Goal: Transaction & Acquisition: Purchase product/service

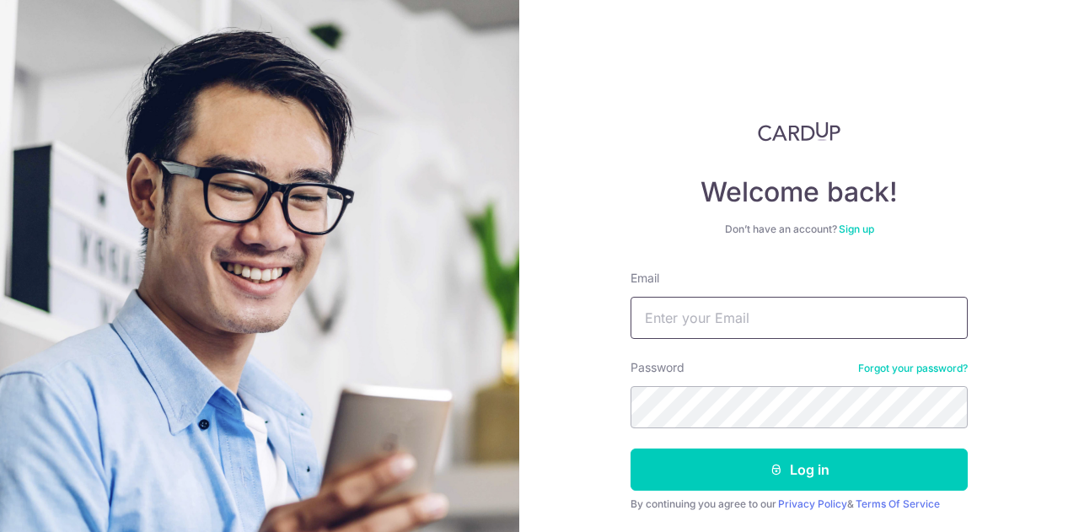
type input "[EMAIL_ADDRESS][DOMAIN_NAME]"
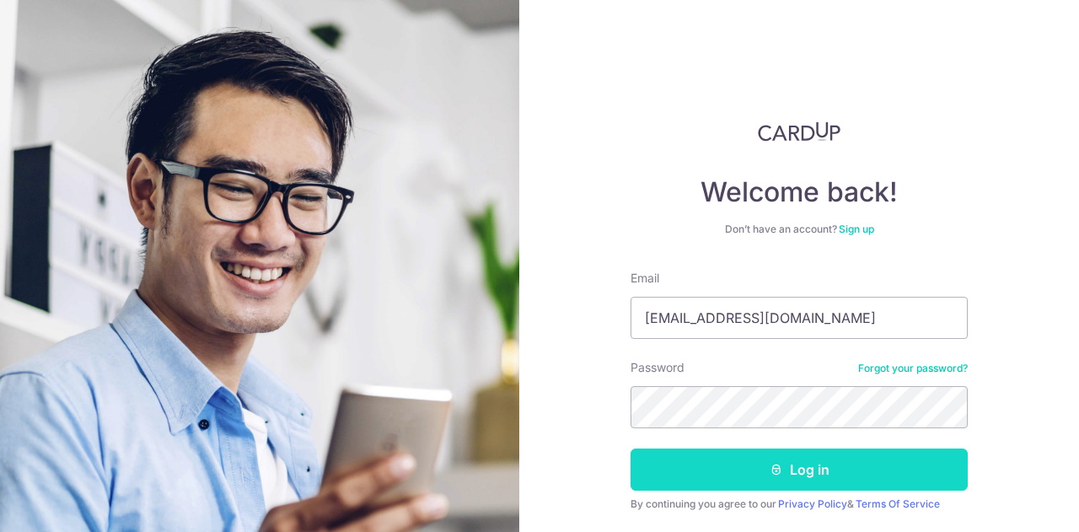
click at [695, 459] on button "Log in" at bounding box center [799, 470] width 337 height 42
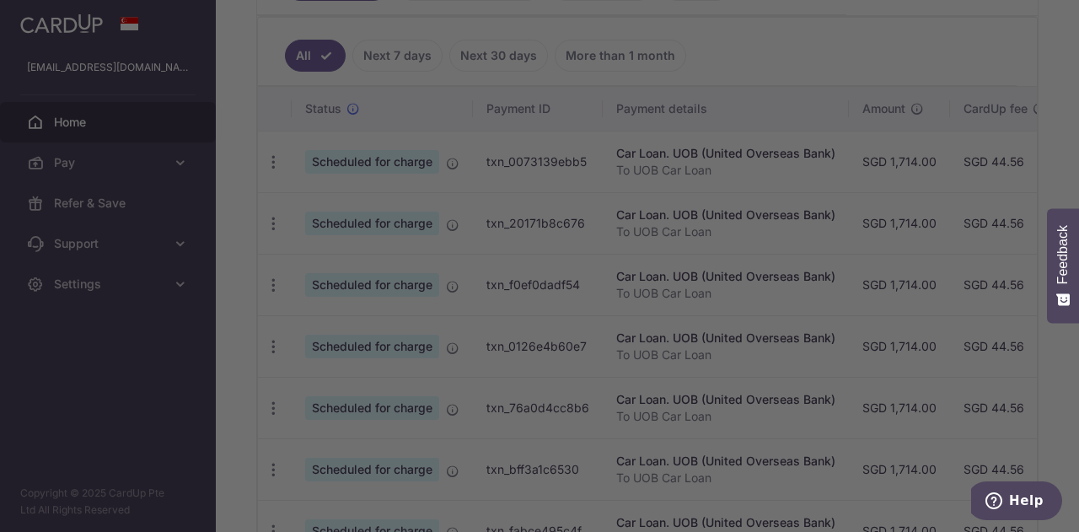
scroll to position [13, 0]
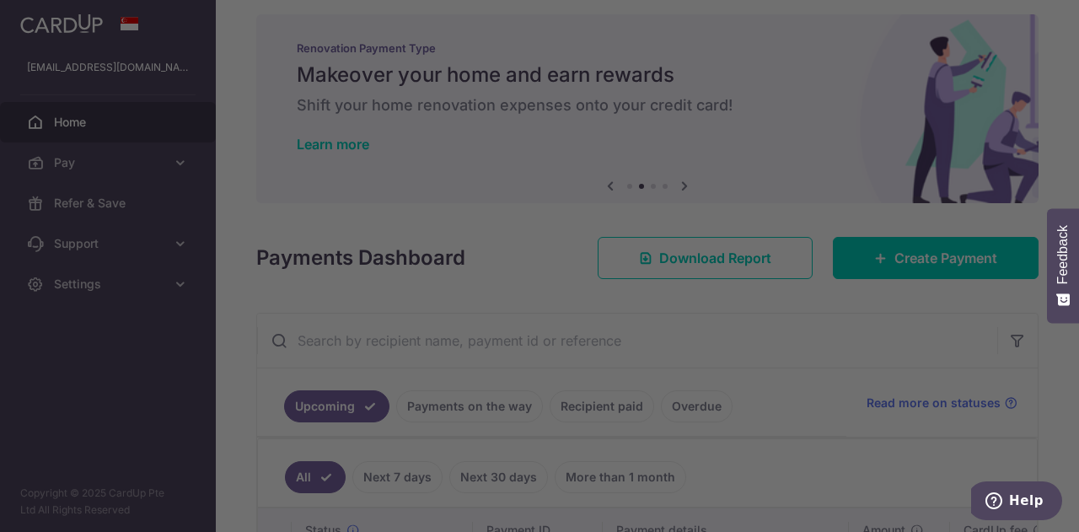
click at [196, 374] on div at bounding box center [545, 268] width 1090 height 537
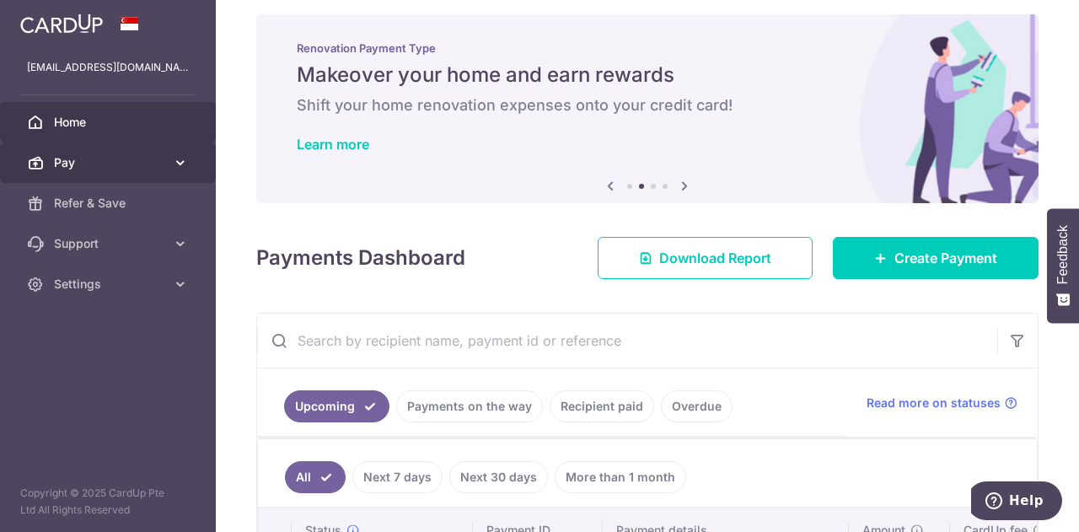
click at [176, 163] on icon at bounding box center [180, 162] width 17 height 17
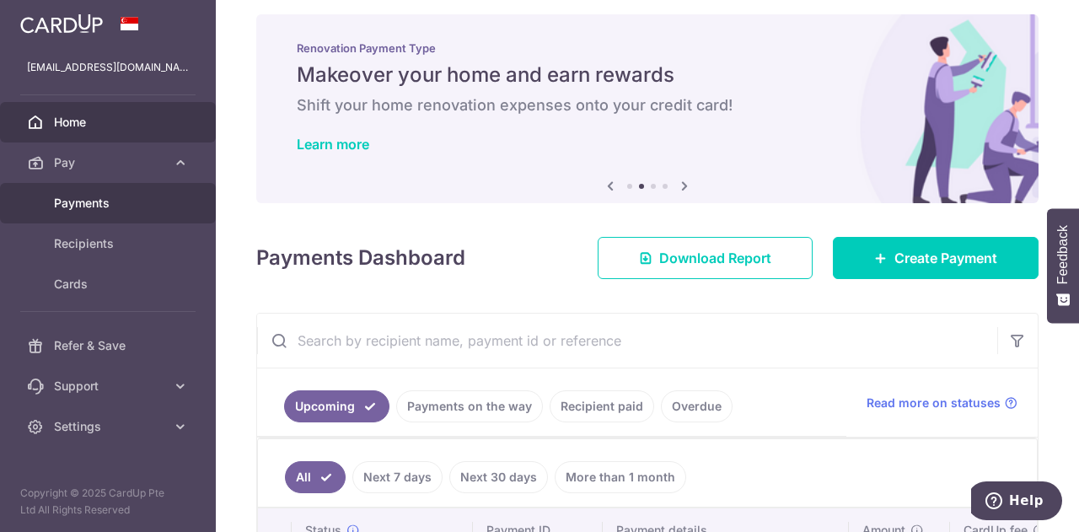
click at [121, 202] on span "Payments" at bounding box center [109, 203] width 111 height 17
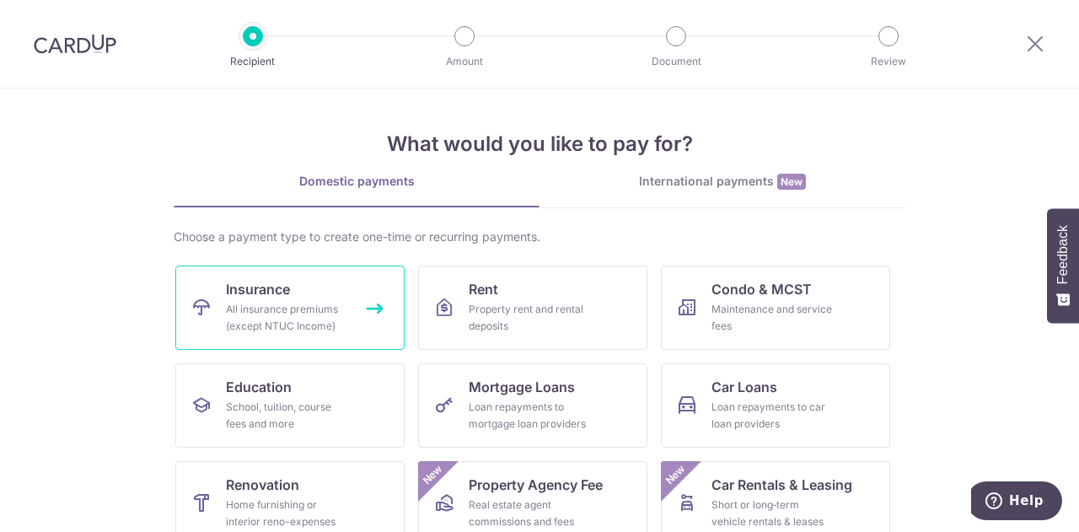
click at [347, 311] on link "Insurance All insurance premiums (except NTUC Income)" at bounding box center [289, 308] width 229 height 84
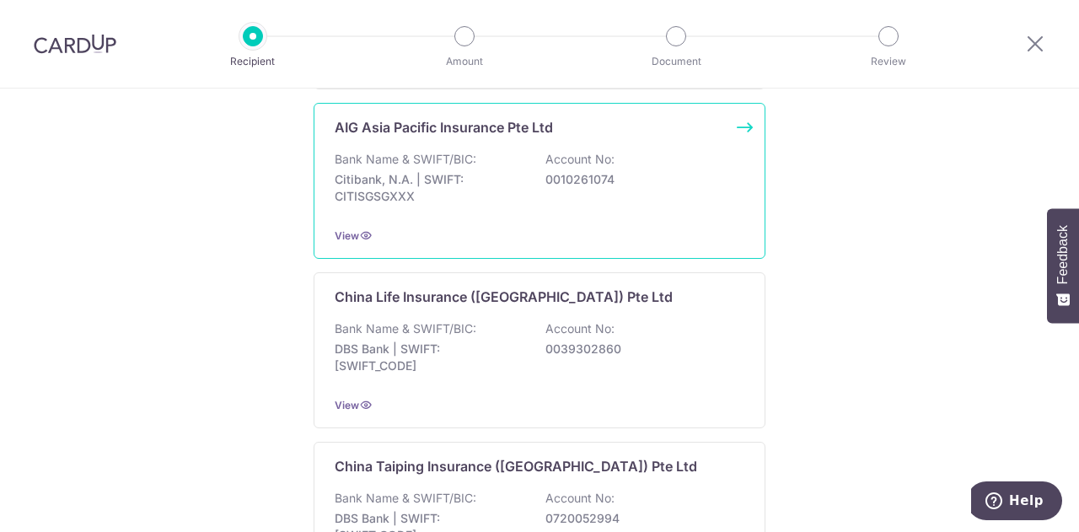
scroll to position [253, 0]
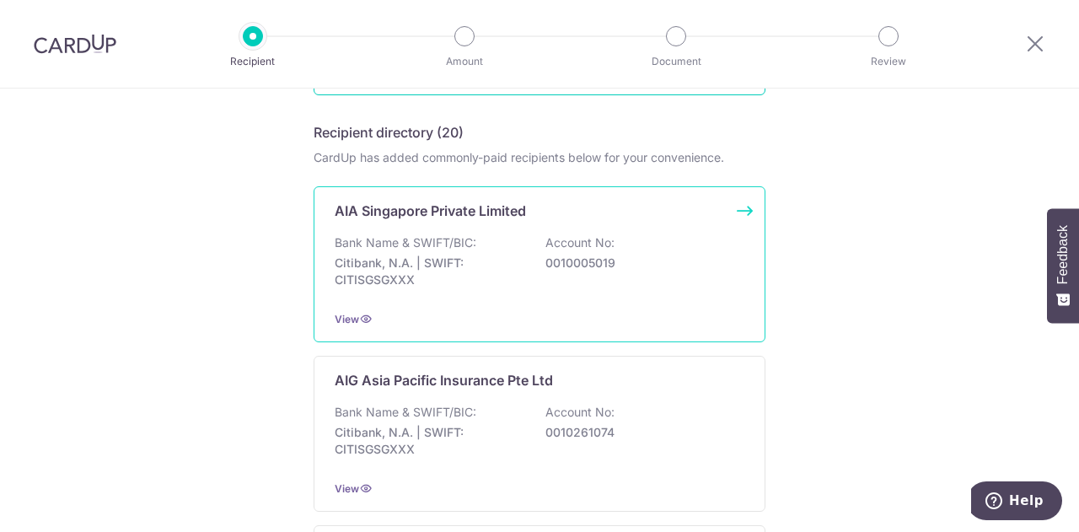
click at [508, 283] on p "Citibank, N.A. | SWIFT: CITISGSGXXX" at bounding box center [429, 272] width 189 height 34
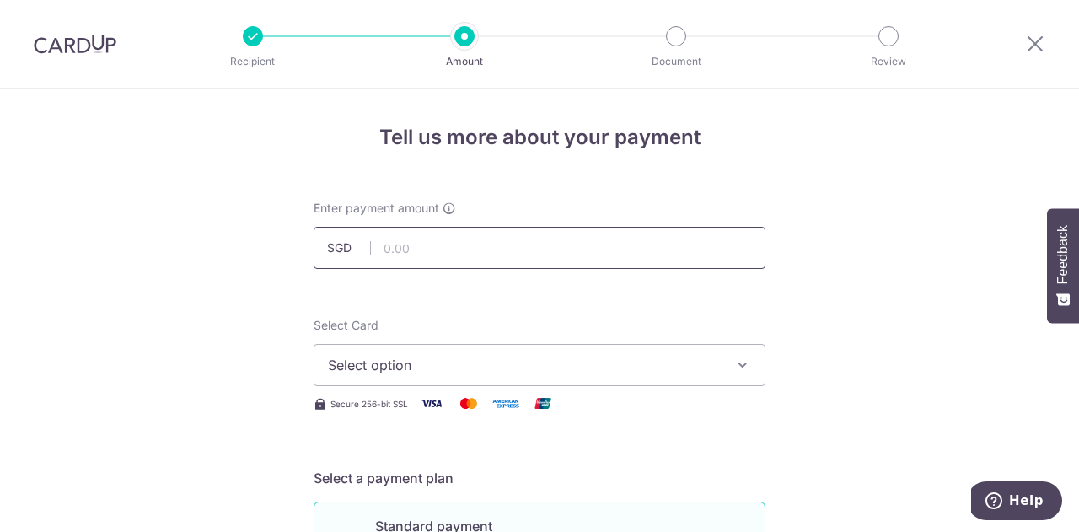
click at [451, 250] on input "text" at bounding box center [540, 248] width 452 height 42
type input "1,860.14"
click at [602, 364] on span "Select option" at bounding box center [524, 365] width 393 height 20
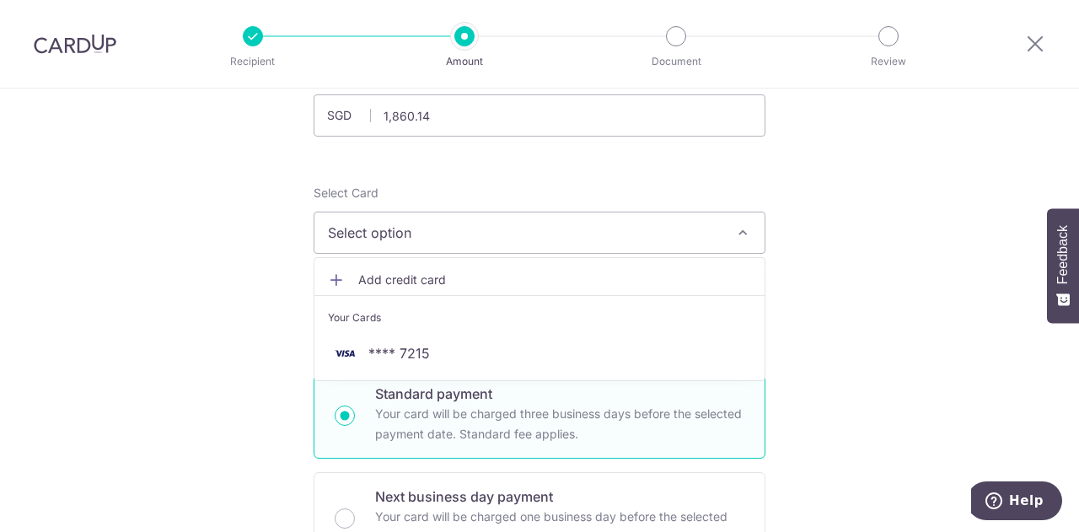
scroll to position [169, 0]
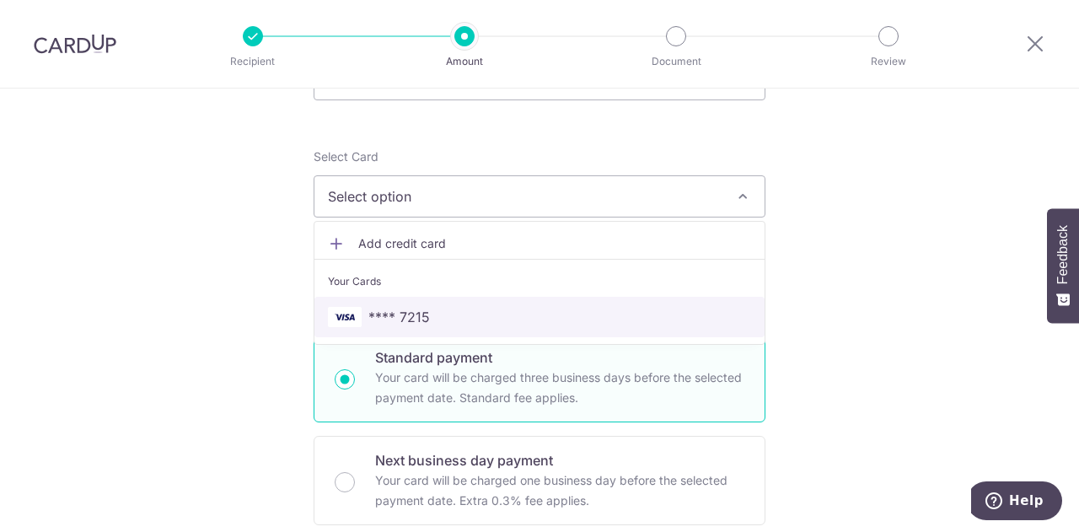
click at [466, 313] on span "**** 7215" at bounding box center [539, 317] width 423 height 20
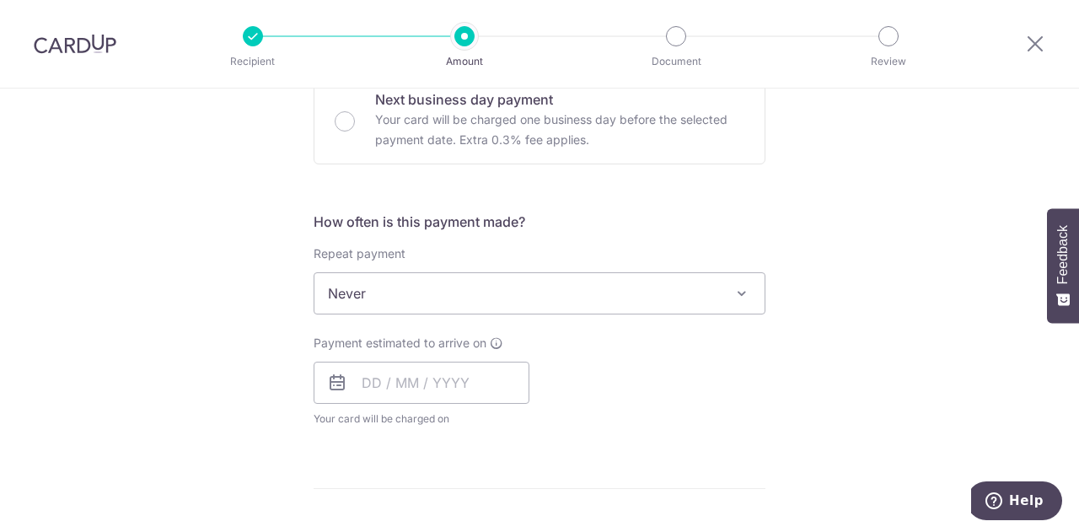
scroll to position [590, 0]
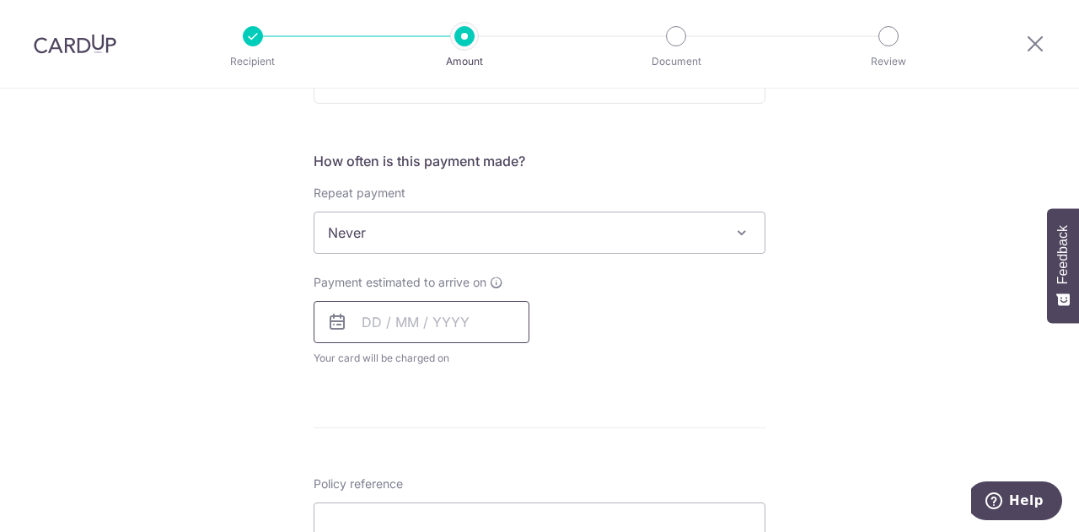
click at [417, 328] on input "text" at bounding box center [422, 322] width 216 height 42
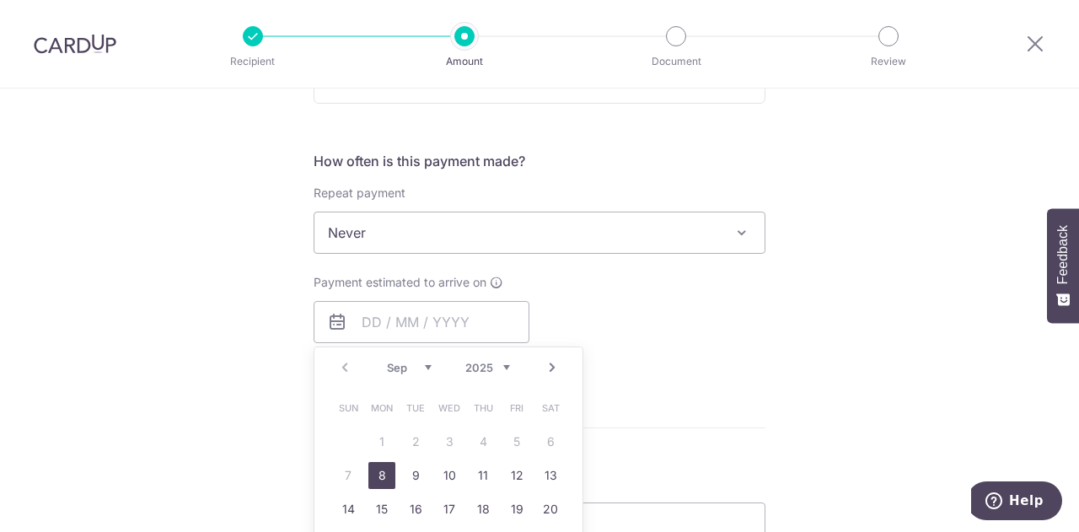
click at [385, 468] on link "8" at bounding box center [382, 475] width 27 height 27
click at [238, 323] on div "Tell us more about your payment Enter payment amount SGD 1,860.14 1860.14 Selec…" at bounding box center [539, 261] width 1079 height 1526
click at [375, 218] on span "Never" at bounding box center [540, 233] width 450 height 40
click at [380, 221] on span "Never" at bounding box center [540, 233] width 450 height 40
click at [691, 193] on div "Repeat payment Never Every week Every month Every quarter Every half a year Eve…" at bounding box center [540, 219] width 452 height 69
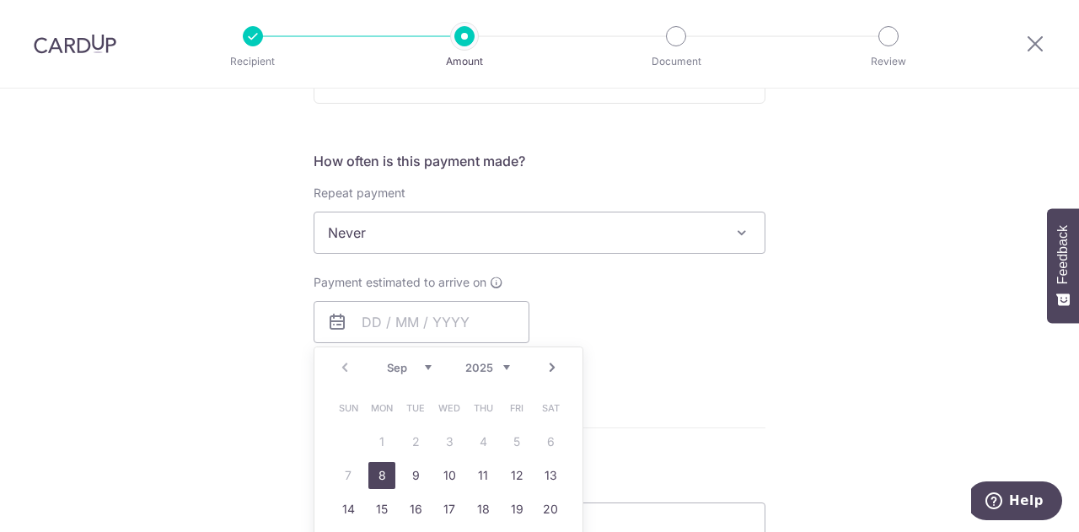
type input "[DATE]"
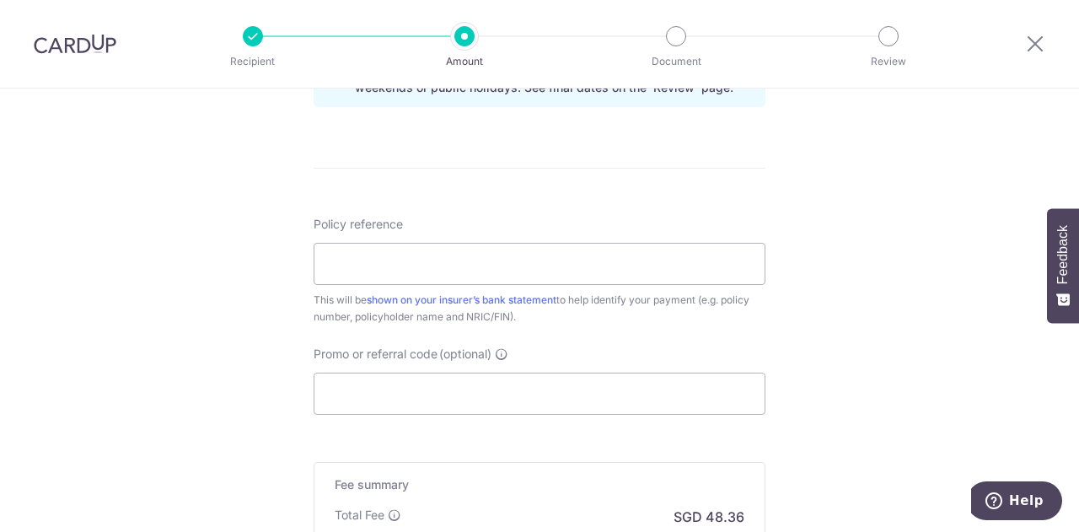
scroll to position [928, 0]
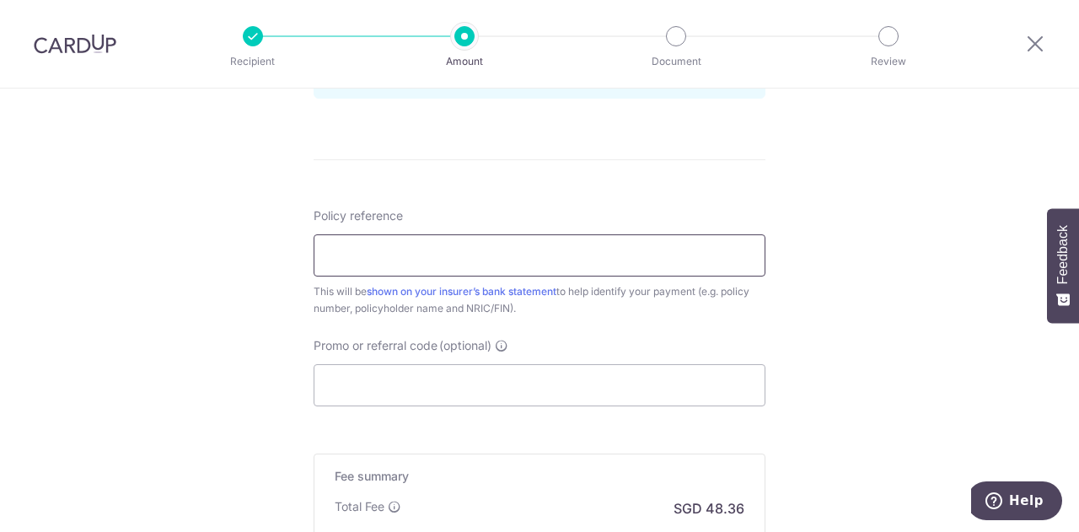
click at [423, 250] on input "Policy reference" at bounding box center [540, 255] width 452 height 42
click at [670, 319] on div "Policy reference This will be shown on your insurer’s bank statement to help id…" at bounding box center [540, 306] width 452 height 199
click at [446, 259] on input "Policy reference" at bounding box center [540, 255] width 452 height 42
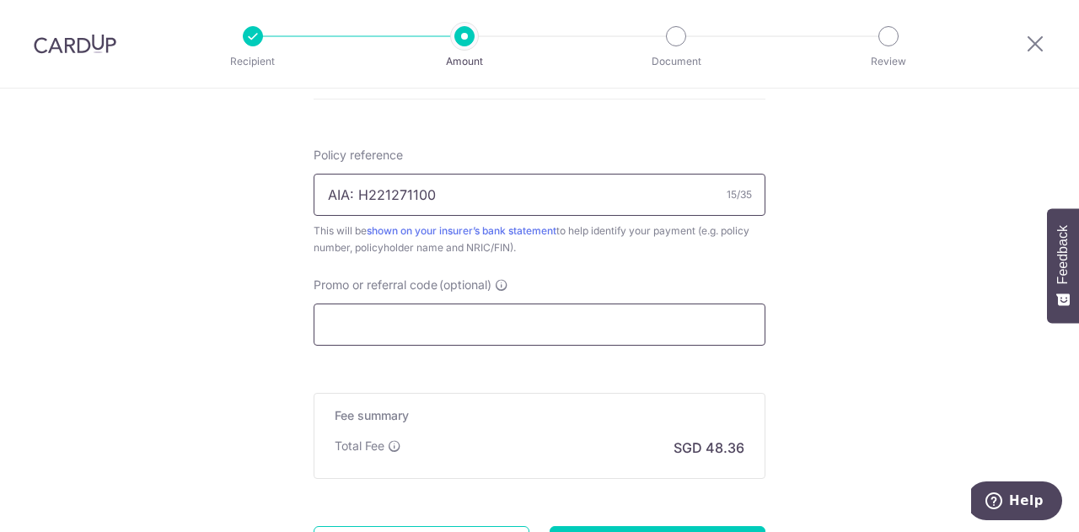
scroll to position [1012, 0]
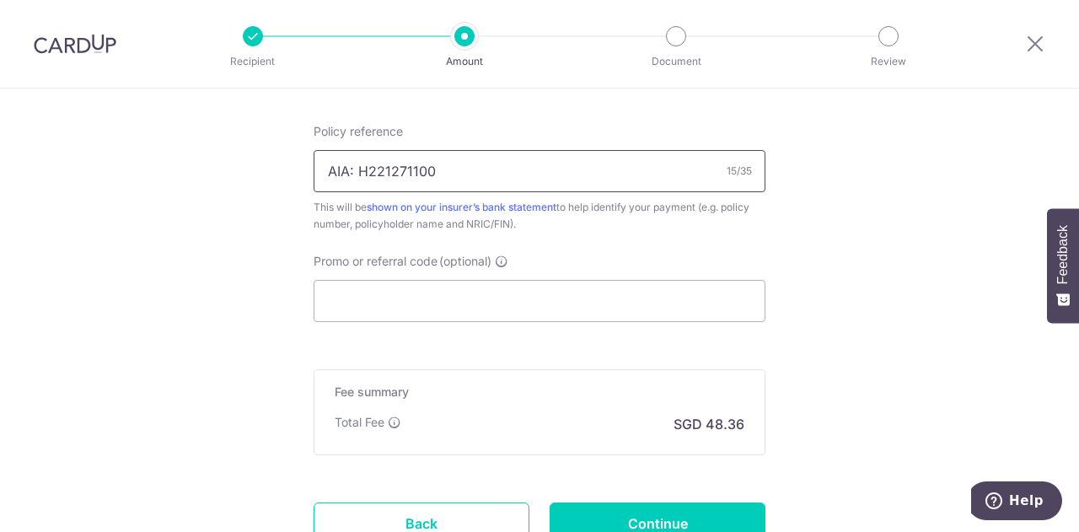
type input "AIA: H221271100"
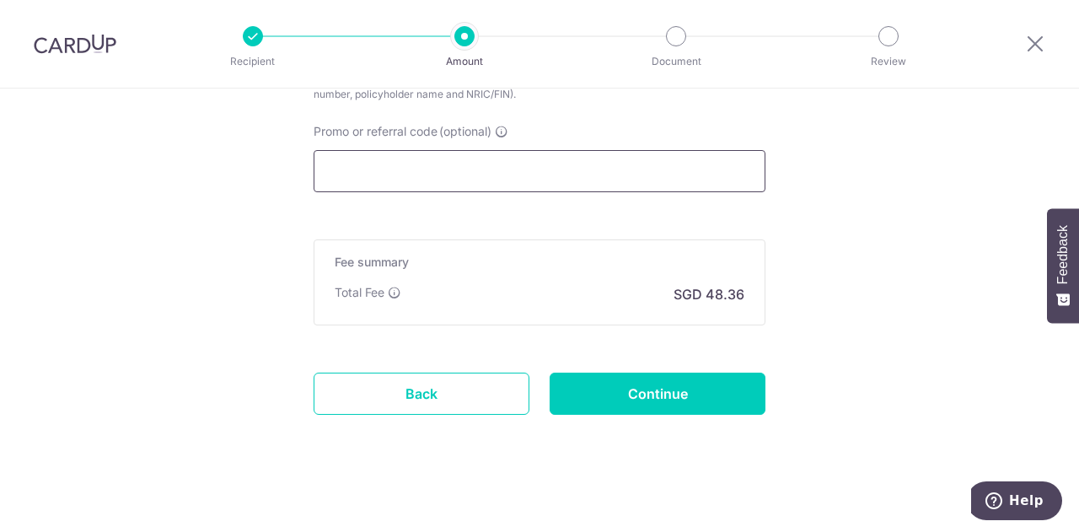
scroll to position [1147, 0]
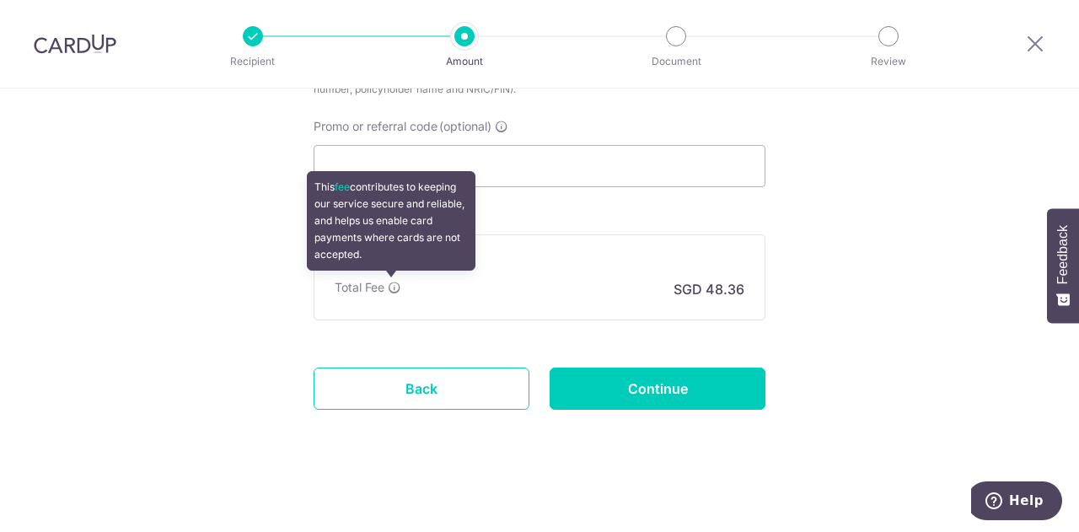
click at [392, 284] on icon at bounding box center [394, 287] width 13 height 13
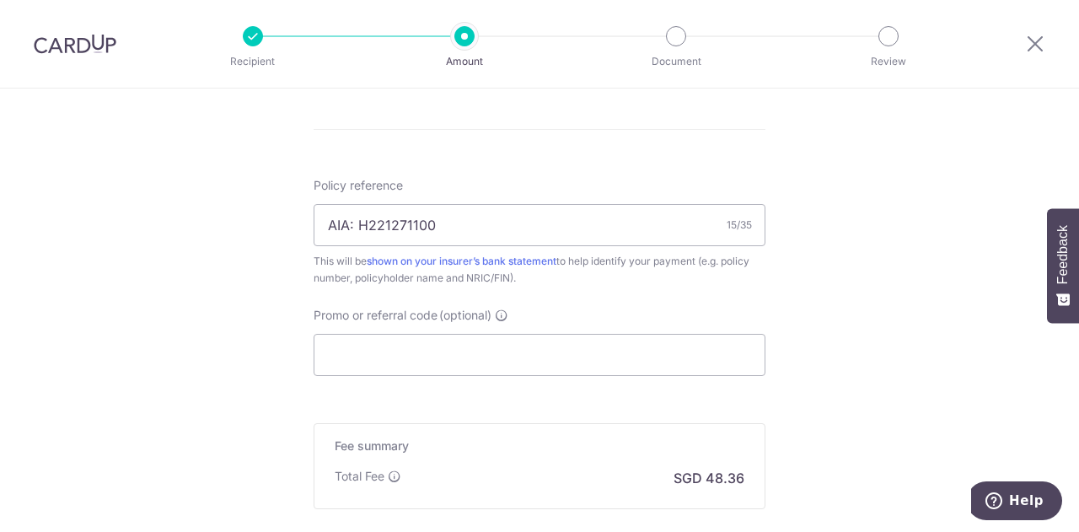
scroll to position [1063, 0]
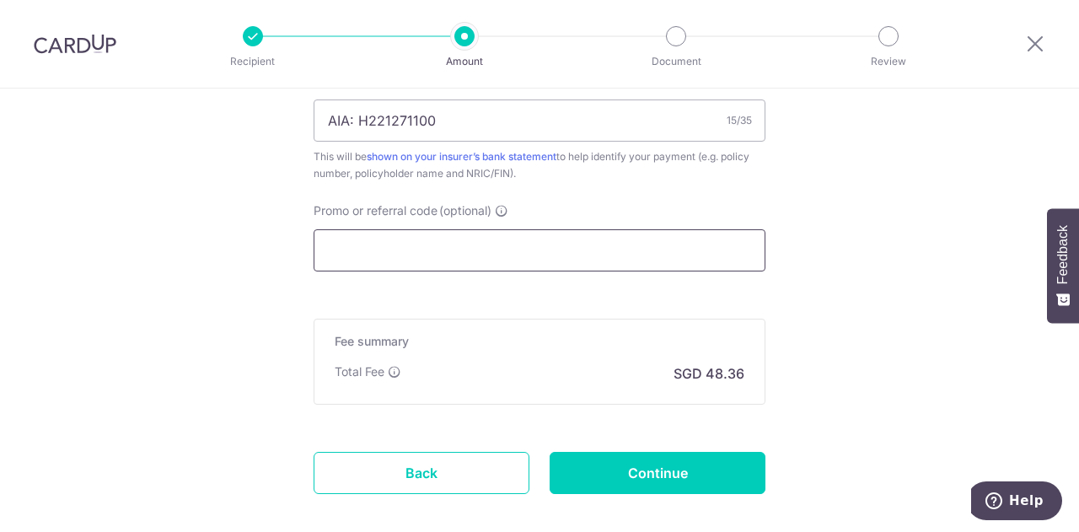
click at [406, 251] on input "Promo or referral code (optional)" at bounding box center [540, 250] width 452 height 42
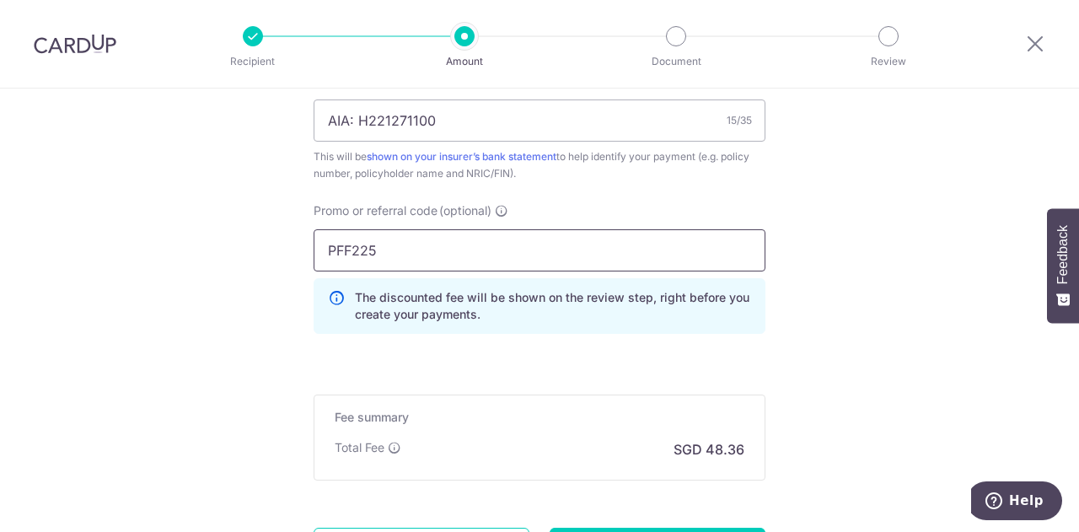
click at [332, 247] on input "PFF225" at bounding box center [540, 250] width 452 height 42
type input "OFF225"
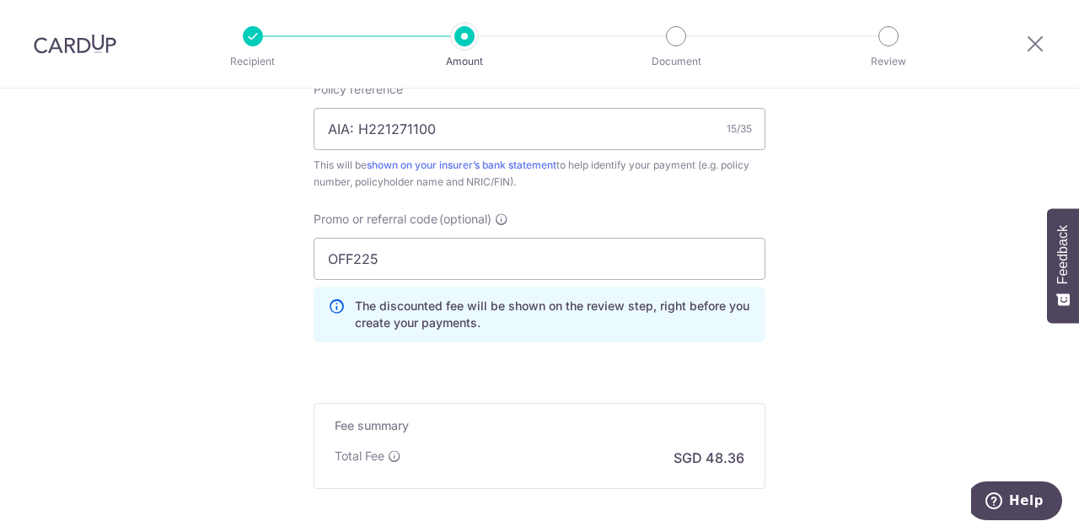
scroll to position [1054, 0]
click at [546, 285] on div "OFF225 The discounted fee will be shown on the review step, right before you cr…" at bounding box center [540, 290] width 452 height 105
click button "Add Card" at bounding box center [0, 0] width 0 height 0
click at [518, 137] on input "AIA: H221271100" at bounding box center [540, 129] width 452 height 42
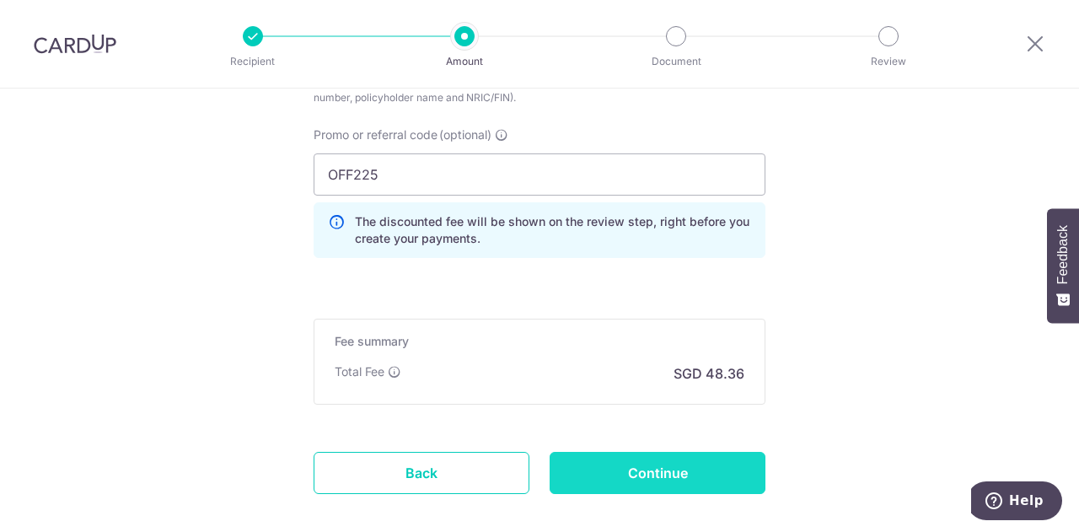
click at [591, 466] on input "Continue" at bounding box center [658, 473] width 216 height 42
type input "Create Schedule"
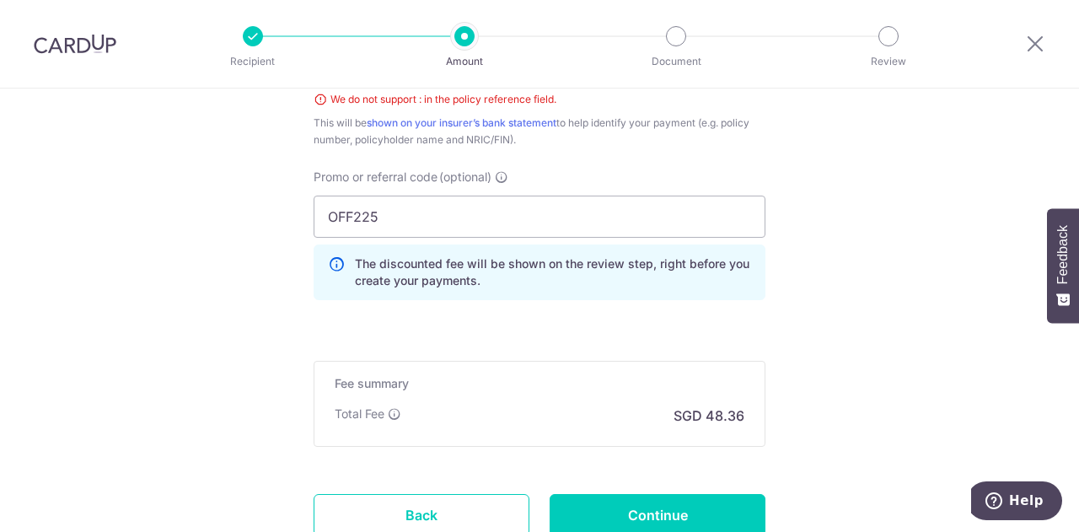
scroll to position [1036, 0]
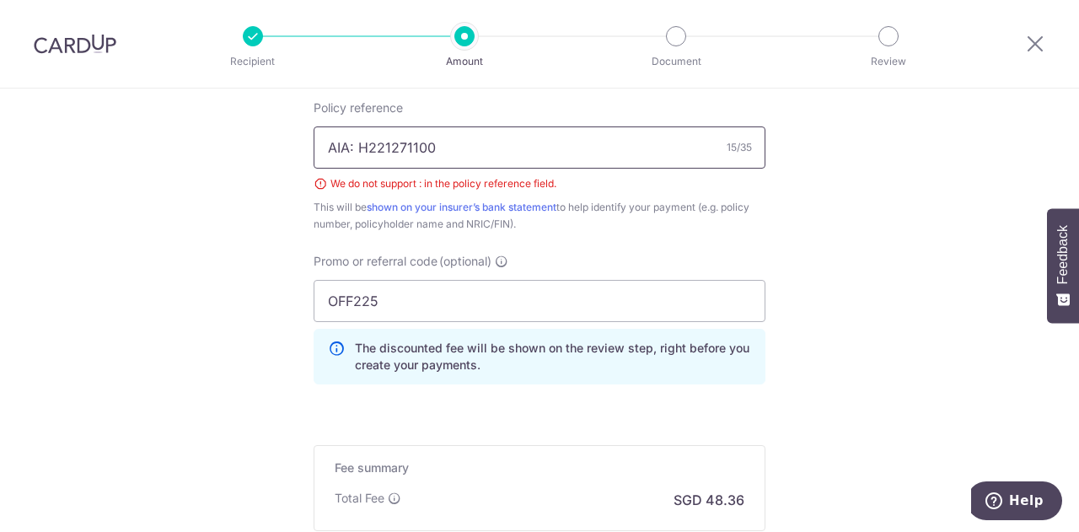
click at [349, 143] on input "AIA: H221271100" at bounding box center [540, 148] width 452 height 42
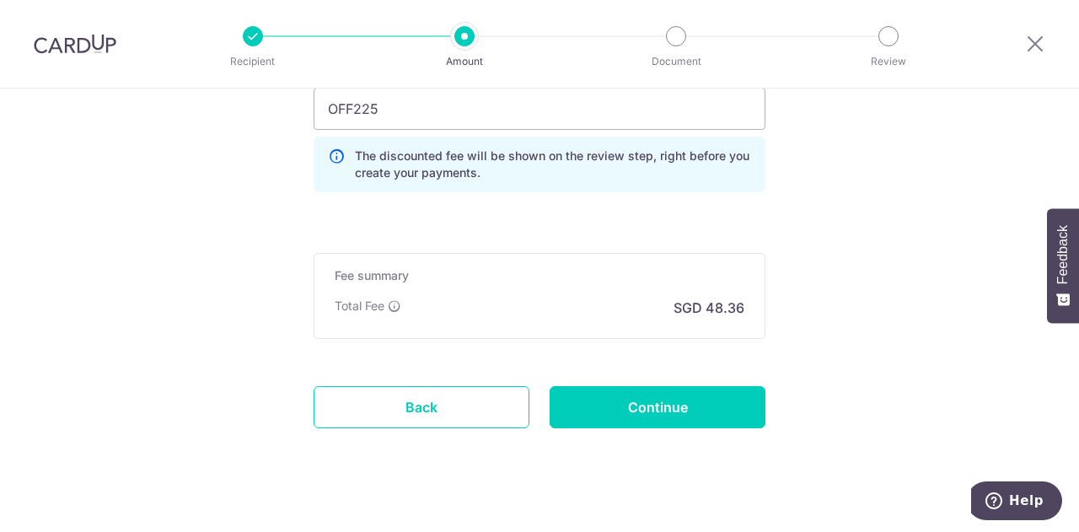
scroll to position [1246, 0]
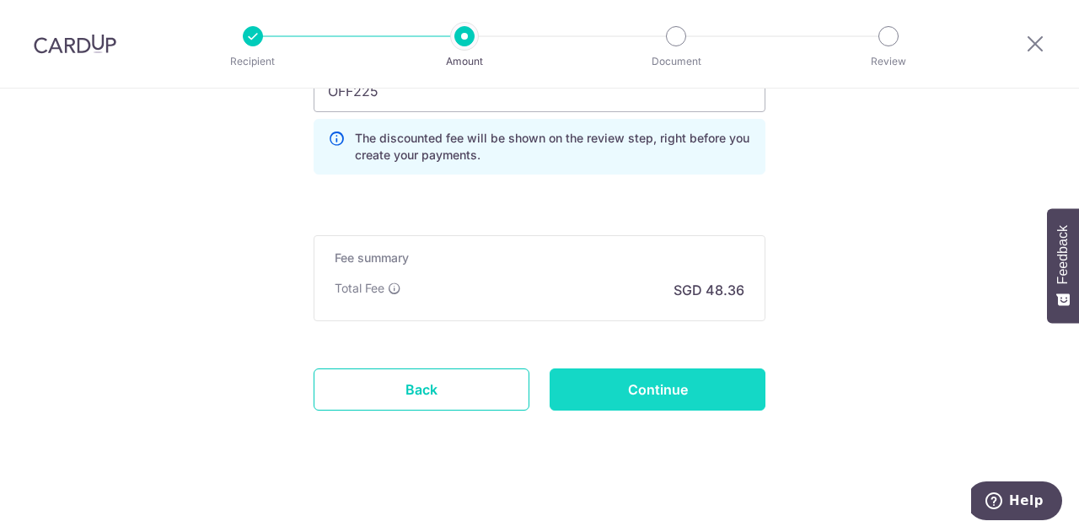
type input "AIA H221271100"
click at [676, 381] on input "Continue" at bounding box center [658, 390] width 216 height 42
type input "Create Schedule"
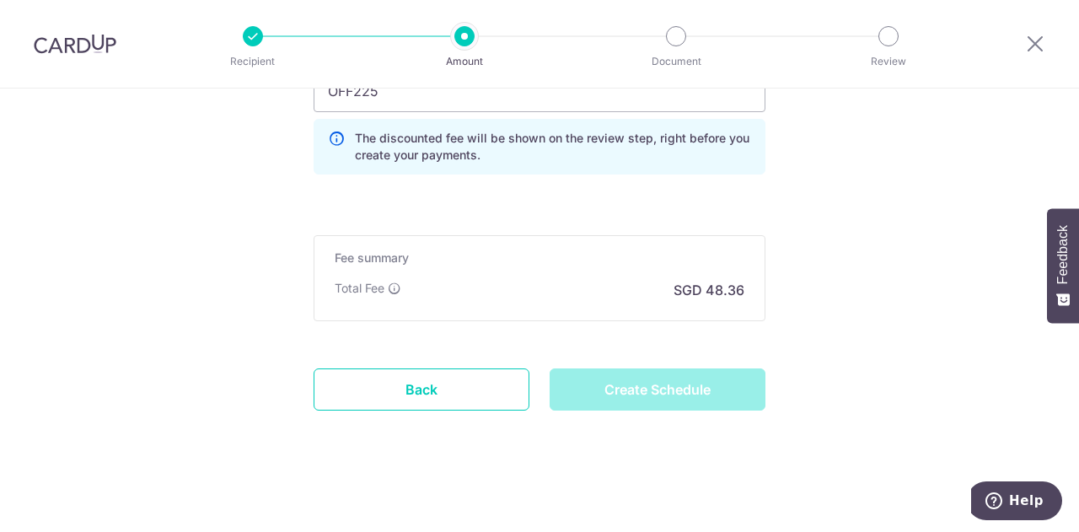
scroll to position [1077, 0]
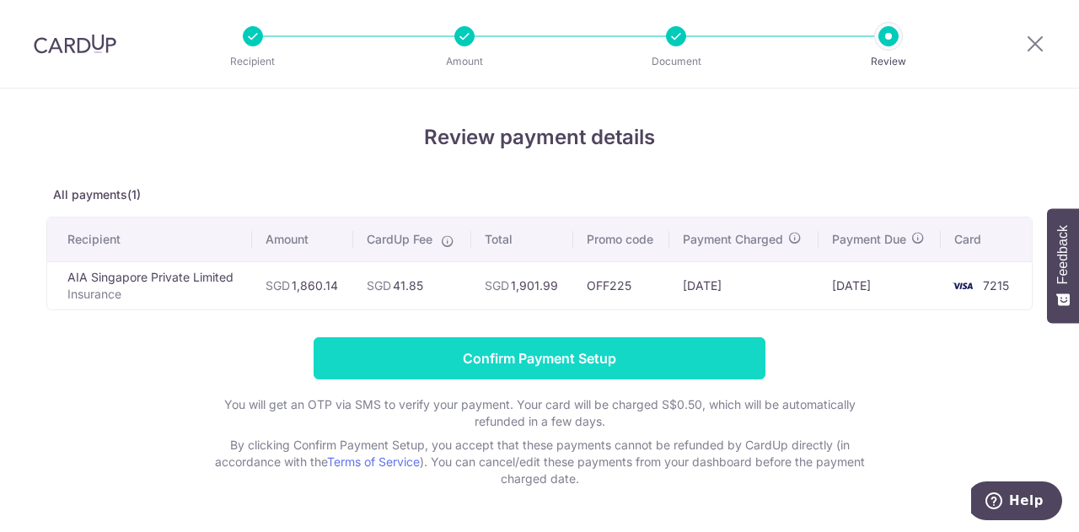
click at [550, 363] on input "Confirm Payment Setup" at bounding box center [540, 358] width 452 height 42
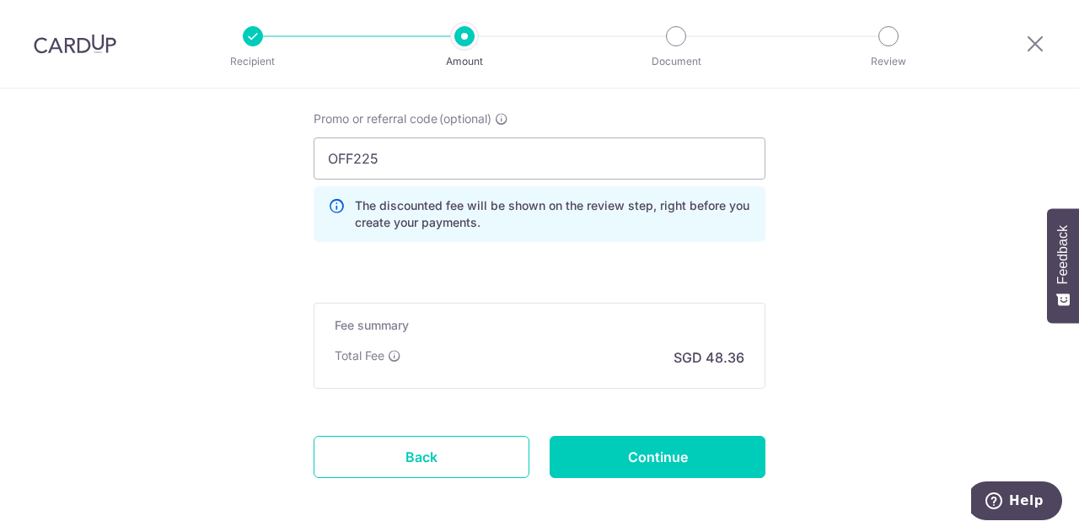
scroll to position [1290, 0]
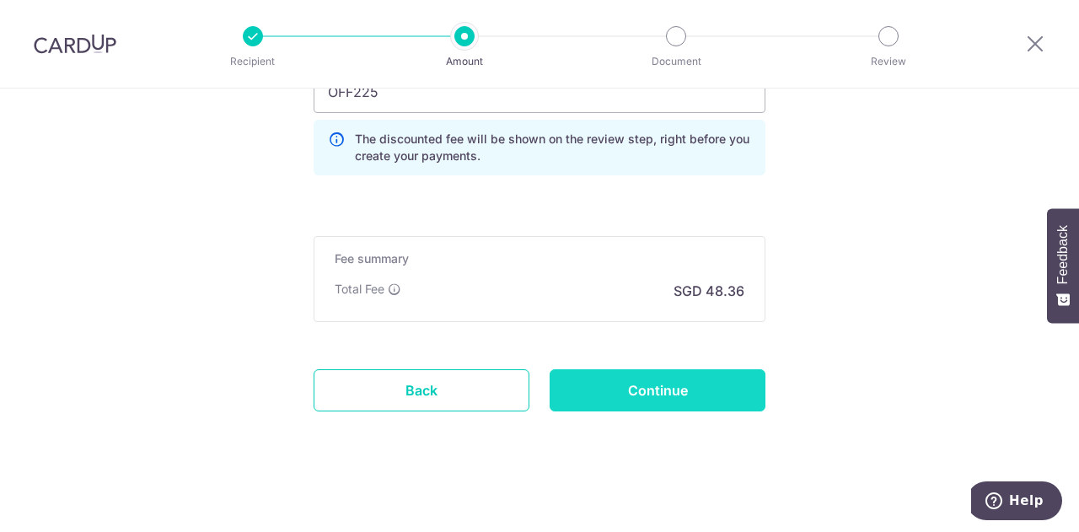
click at [649, 380] on input "Continue" at bounding box center [658, 390] width 216 height 42
type input "Update Schedule"
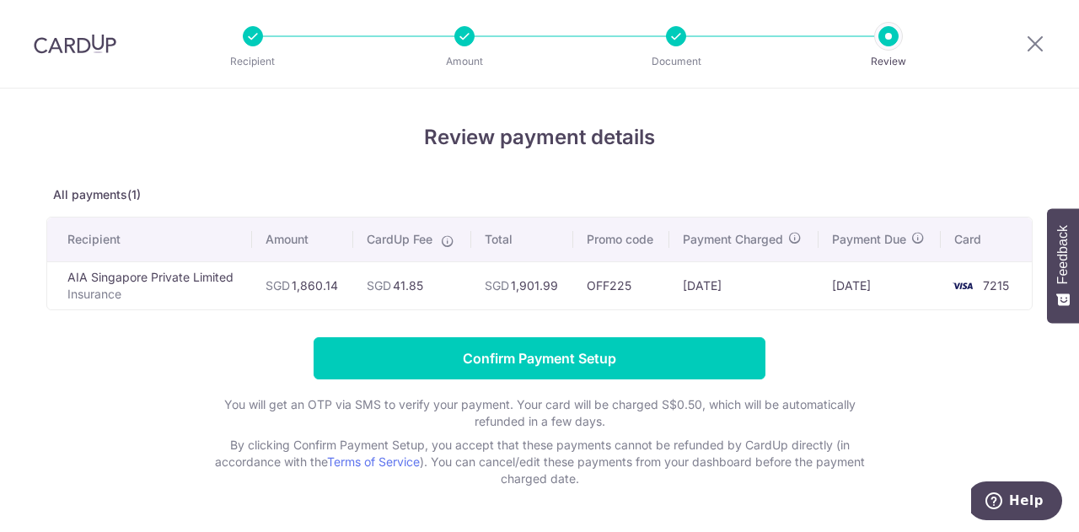
scroll to position [52, 0]
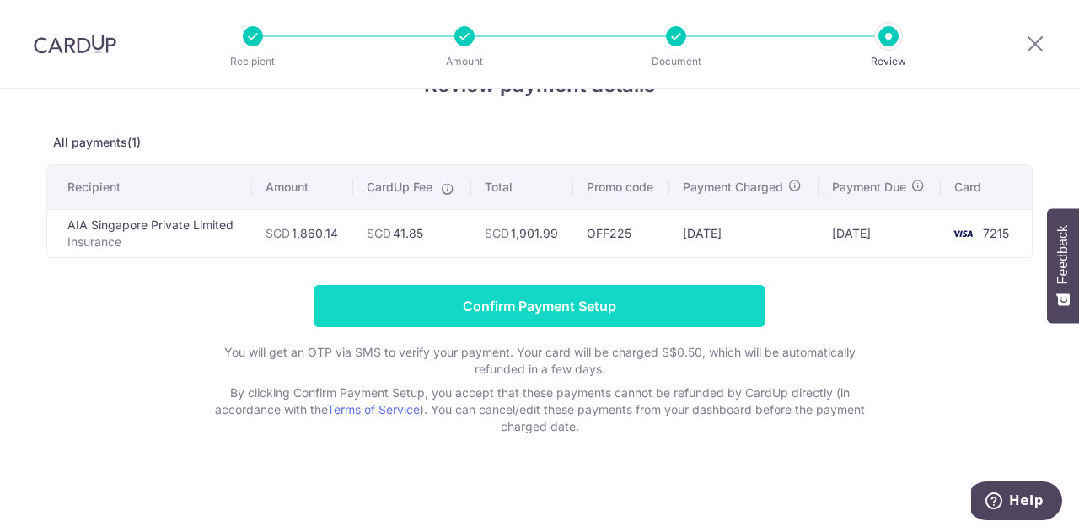
click at [635, 314] on input "Confirm Payment Setup" at bounding box center [540, 306] width 452 height 42
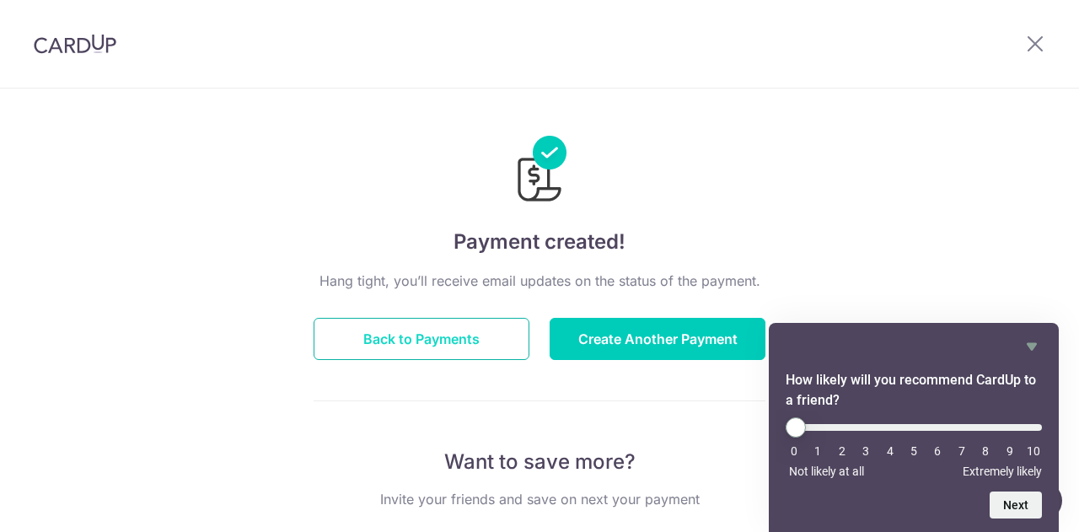
click at [415, 342] on button "Back to Payments" at bounding box center [422, 339] width 216 height 42
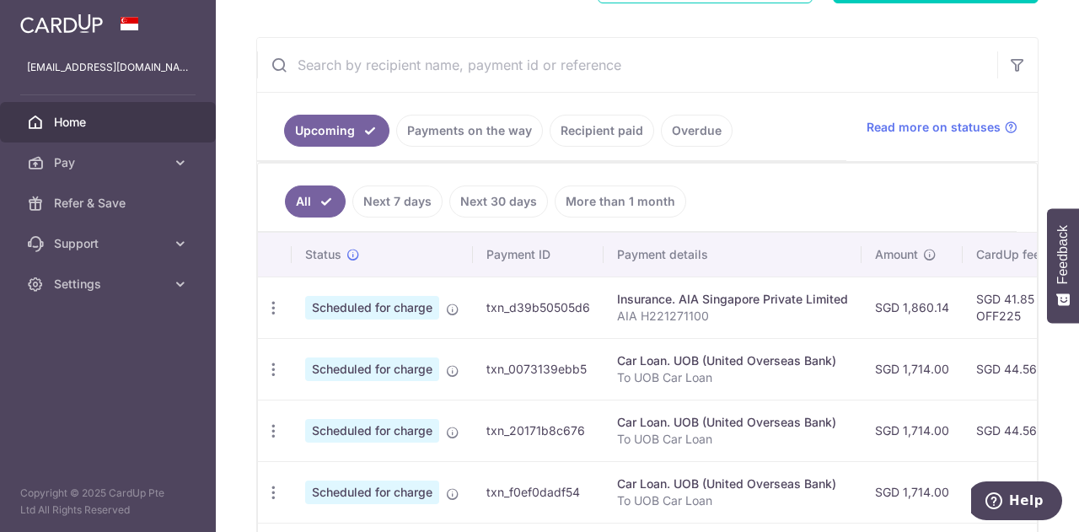
scroll to position [253, 0]
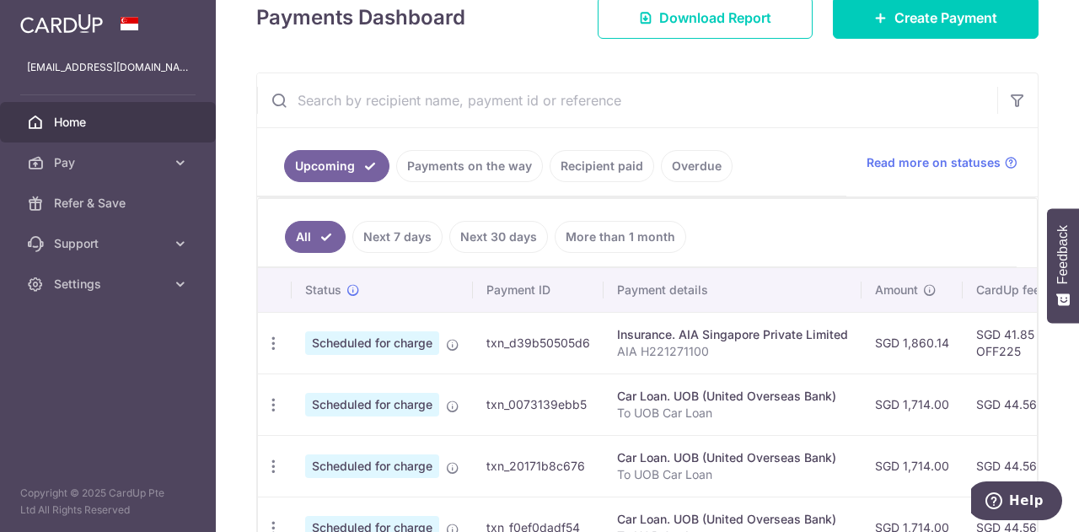
click at [482, 165] on link "Payments on the way" at bounding box center [469, 166] width 147 height 32
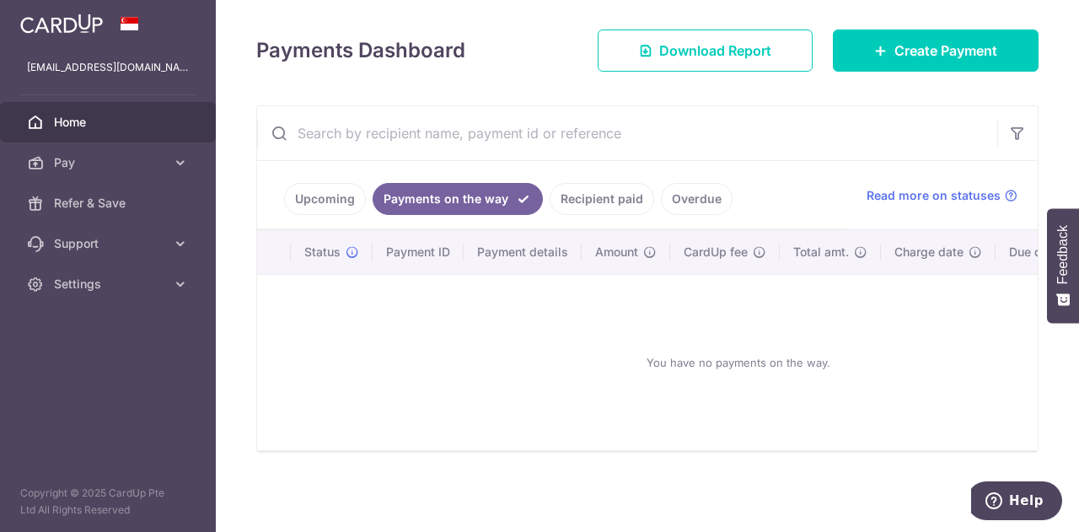
scroll to position [224, 0]
click at [309, 202] on link "Upcoming" at bounding box center [325, 199] width 82 height 32
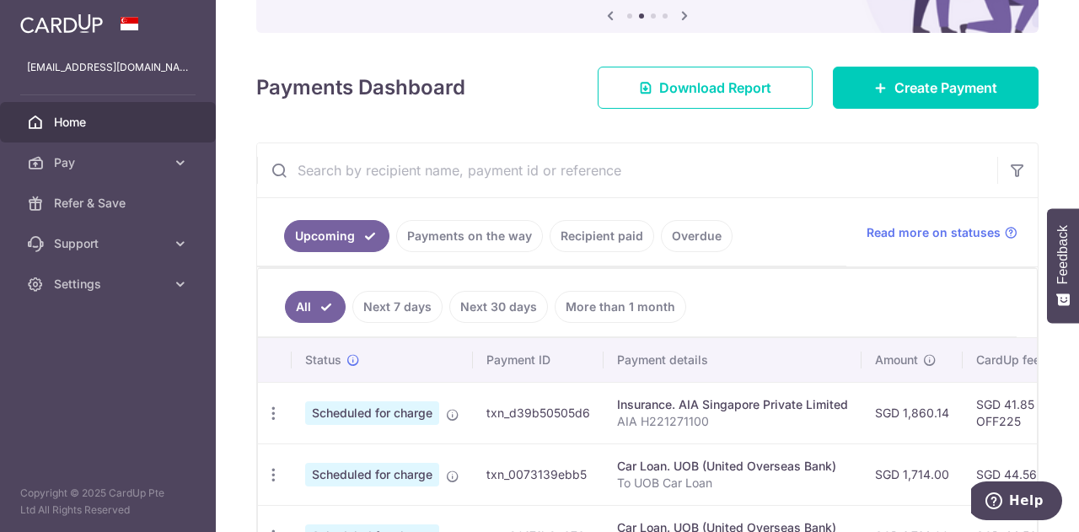
scroll to position [337, 0]
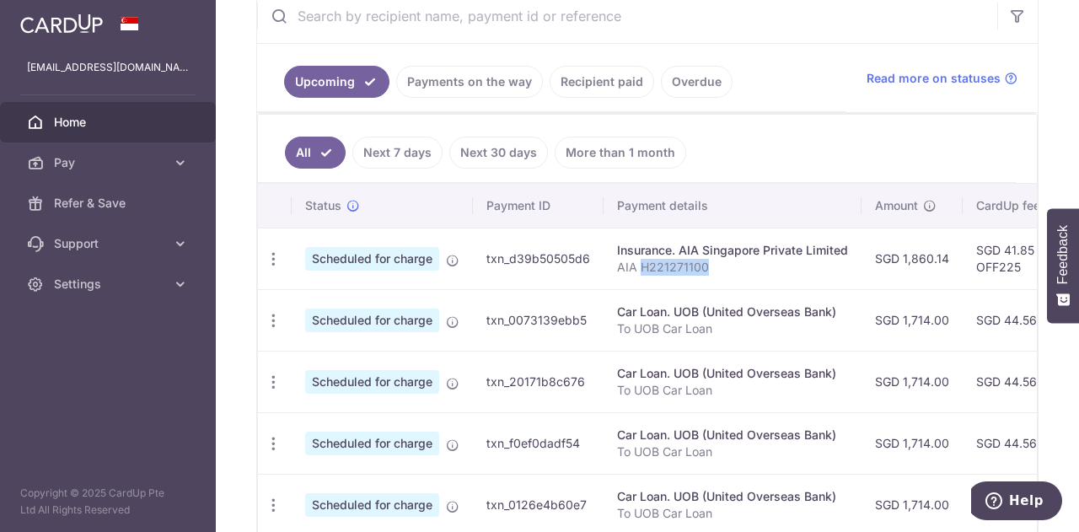
drag, startPoint x: 640, startPoint y: 261, endPoint x: 715, endPoint y: 268, distance: 75.4
click at [715, 268] on p "AIA H221271100" at bounding box center [732, 267] width 231 height 17
copy p "H221271100"
drag, startPoint x: 617, startPoint y: 261, endPoint x: 735, endPoint y: 259, distance: 118.1
click at [735, 259] on p "AIA H221271100" at bounding box center [732, 267] width 231 height 17
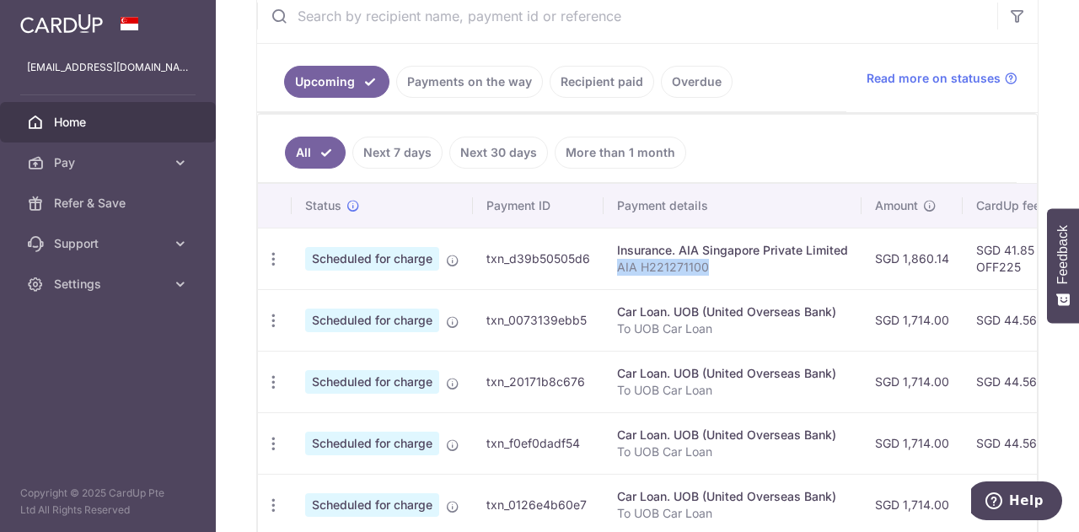
copy p "AIA H221271100"
click at [79, 121] on span "Home" at bounding box center [109, 122] width 111 height 17
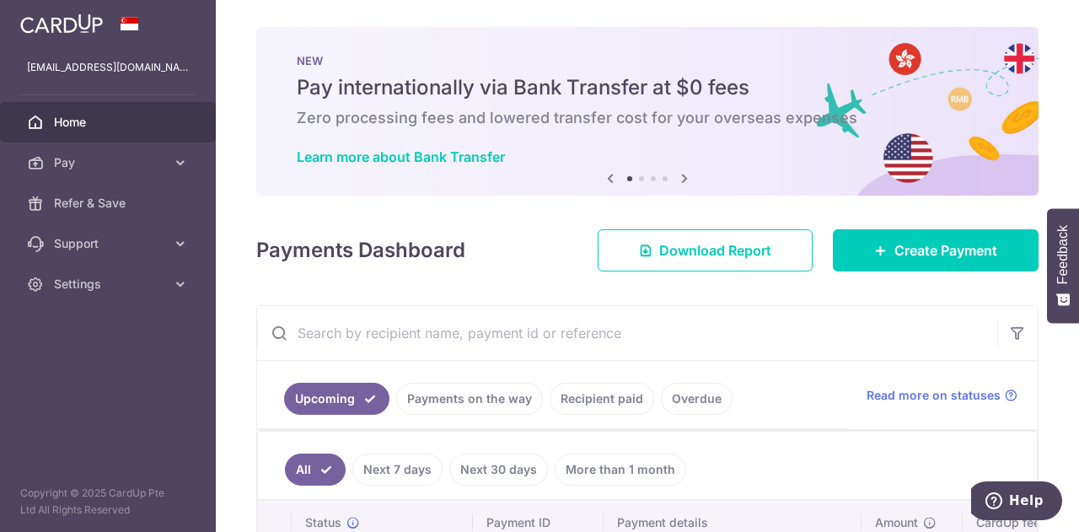
scroll to position [337, 0]
